Goal: Task Accomplishment & Management: Manage account settings

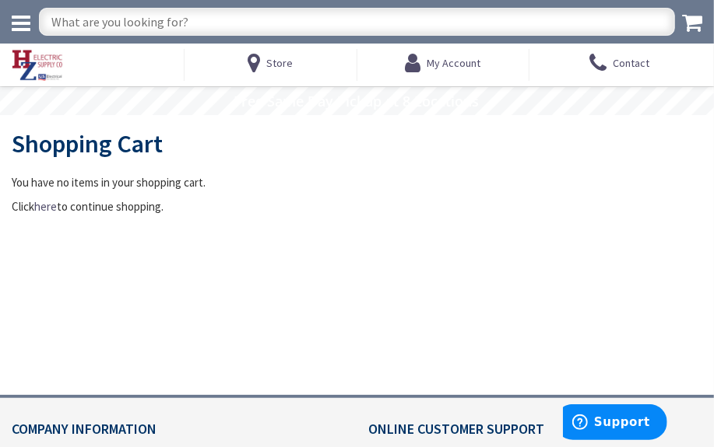
click at [81, 23] on input "text" at bounding box center [357, 22] width 636 height 28
type input "wire nuts"
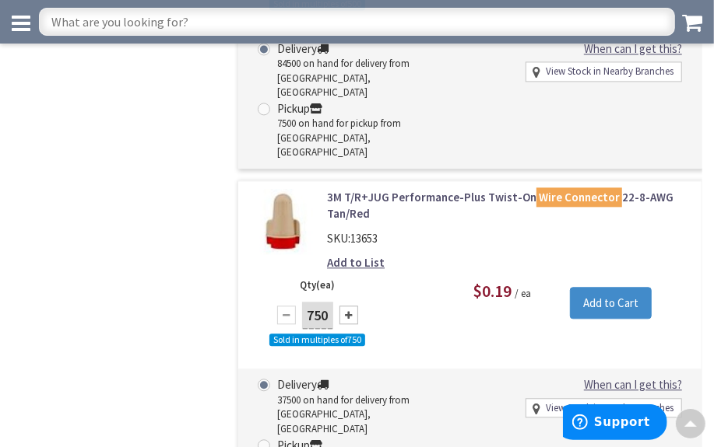
scroll to position [12026, 0]
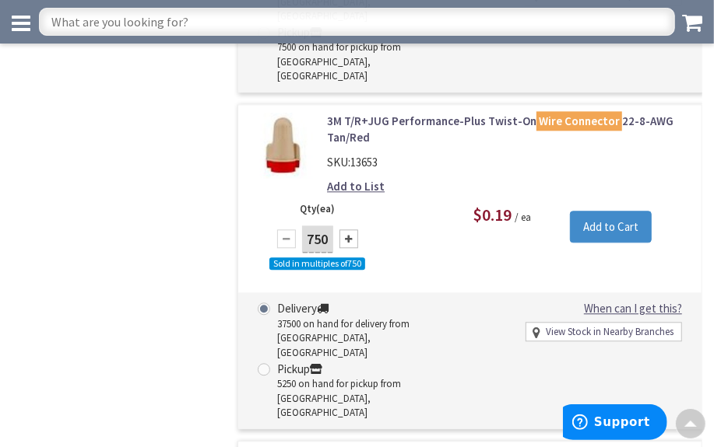
type input "1000"
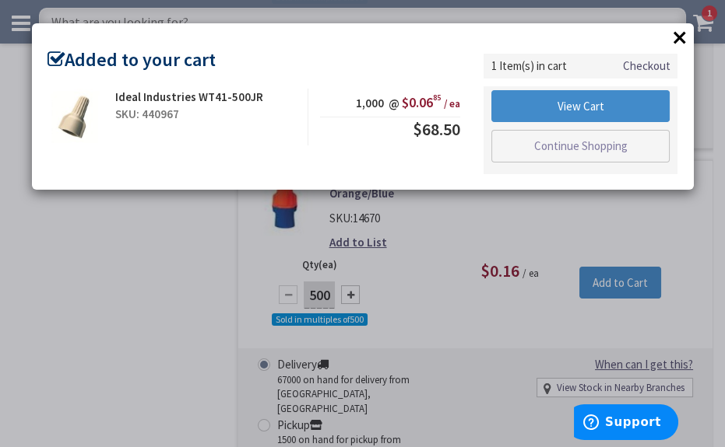
click at [681, 33] on button "×" at bounding box center [679, 37] width 23 height 23
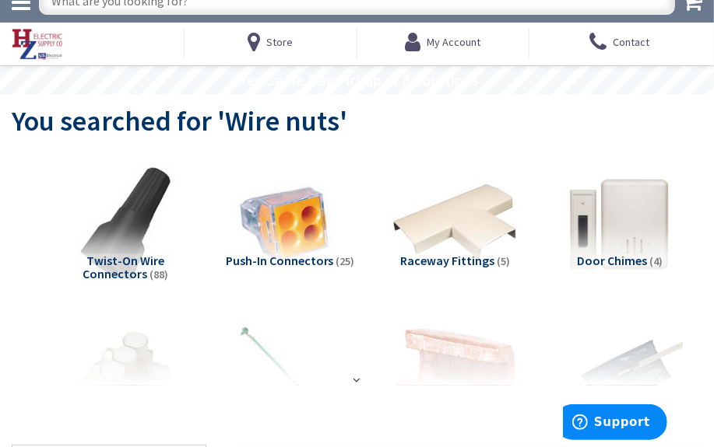
scroll to position [0, 0]
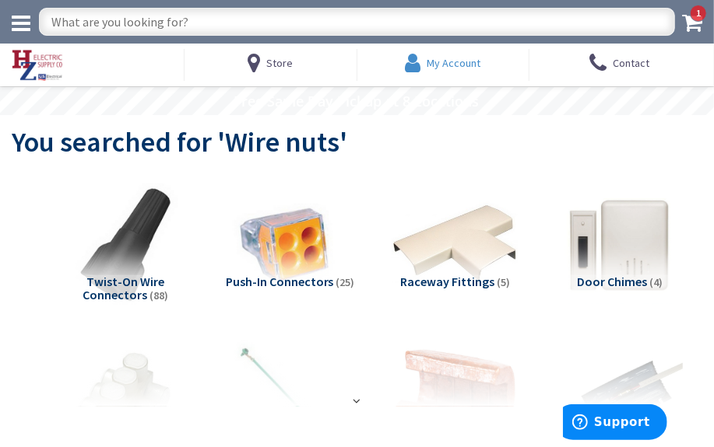
click at [449, 67] on span "My Account" at bounding box center [453, 63] width 54 height 14
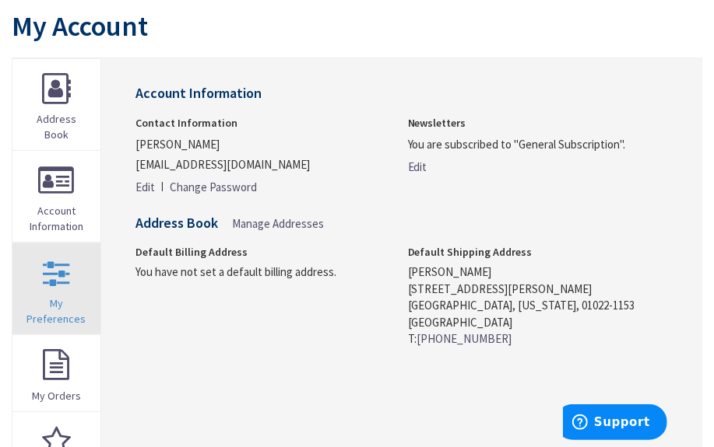
scroll to position [141, 0]
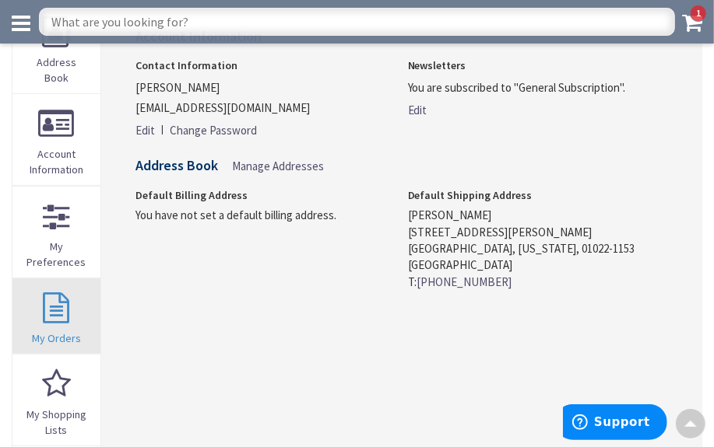
click at [66, 307] on link "My Orders" at bounding box center [56, 316] width 88 height 75
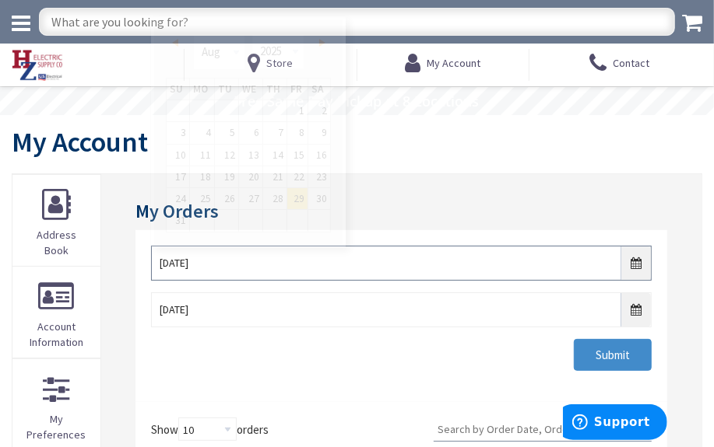
click at [637, 266] on input "8/29/2025" at bounding box center [401, 263] width 500 height 35
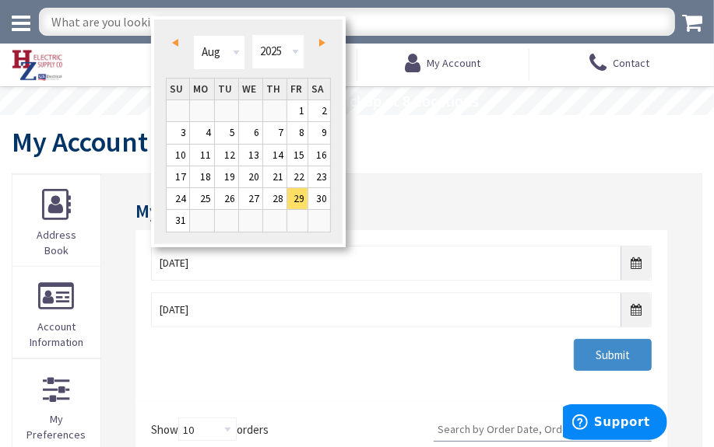
click at [177, 44] on span "Prev" at bounding box center [175, 43] width 6 height 8
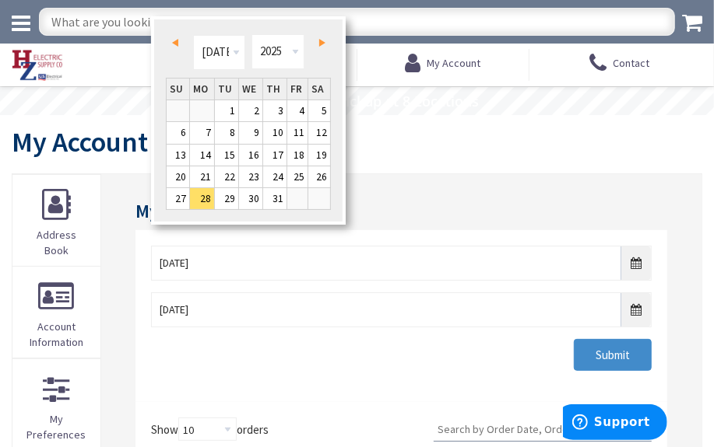
click at [177, 44] on span "Prev" at bounding box center [175, 43] width 6 height 8
click at [323, 40] on span "Next" at bounding box center [322, 43] width 6 height 8
click at [205, 132] on link "5" at bounding box center [202, 132] width 24 height 21
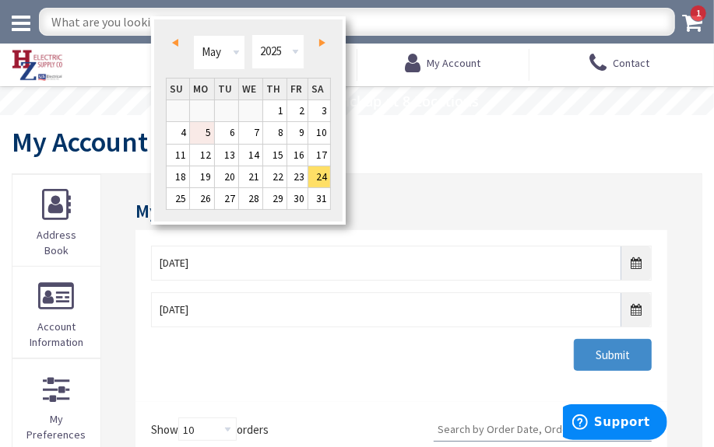
type input "05/05/2025"
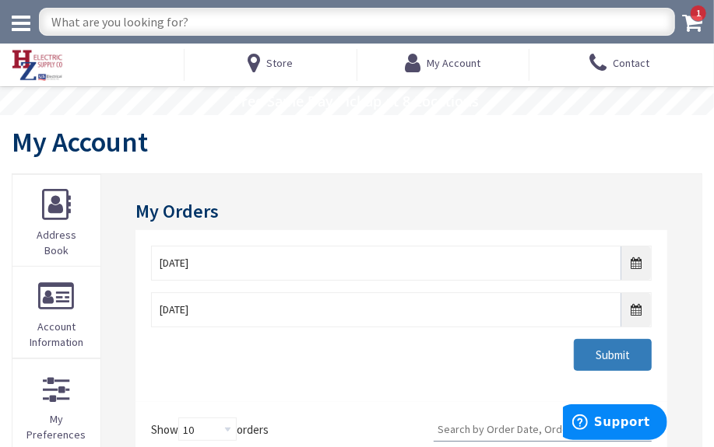
click at [584, 357] on input "Submit" at bounding box center [613, 355] width 78 height 33
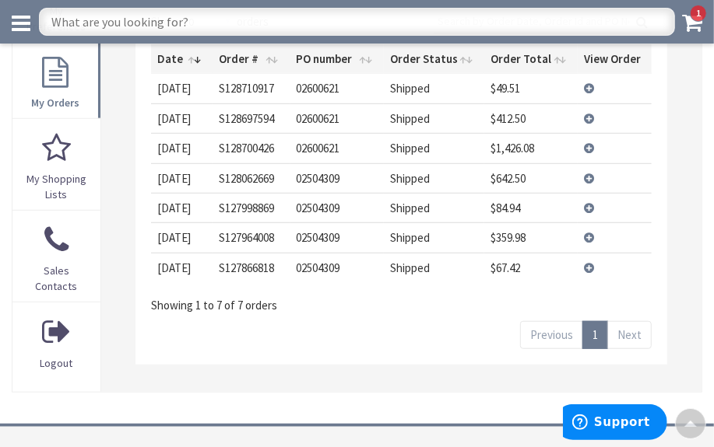
scroll to position [353, 0]
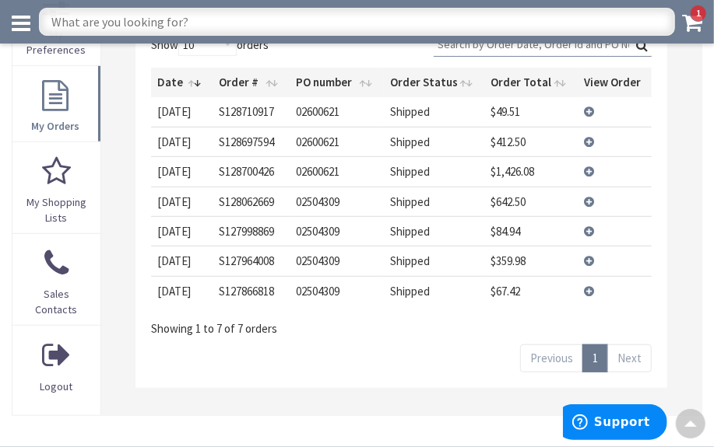
click at [589, 199] on td "View Details" at bounding box center [613, 202] width 73 height 30
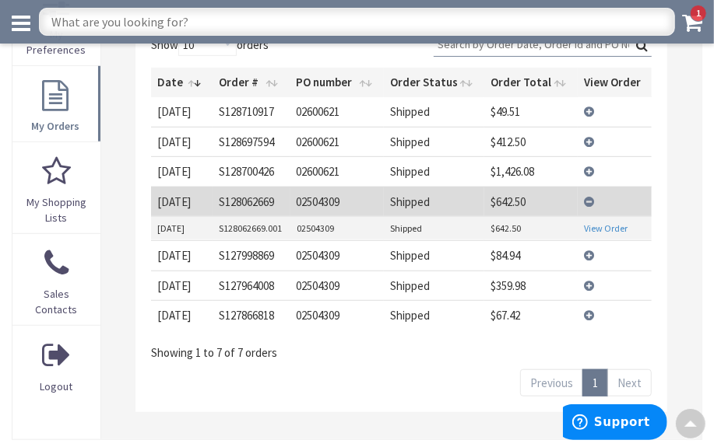
click at [593, 223] on link "View Order" at bounding box center [606, 228] width 44 height 13
